Goal: Task Accomplishment & Management: Complete application form

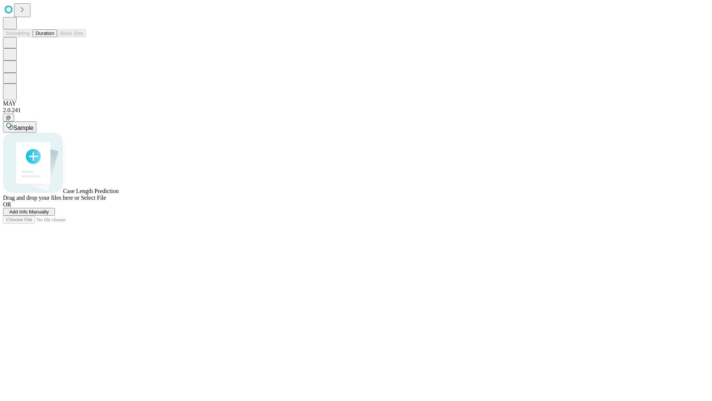
click at [49, 214] on span "Add Info Manually" at bounding box center [29, 212] width 40 height 6
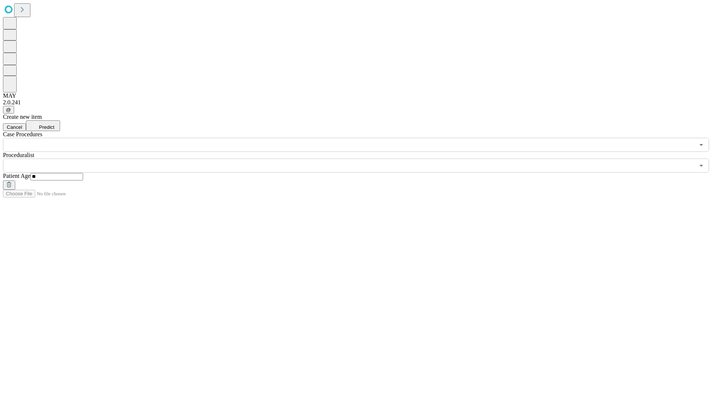
type input "**"
click at [361, 158] on input "text" at bounding box center [349, 165] width 692 height 14
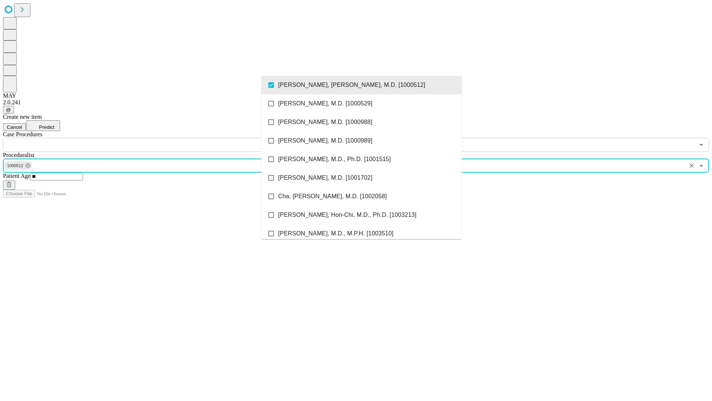
click at [156, 138] on input "text" at bounding box center [349, 145] width 692 height 14
